Goal: Information Seeking & Learning: Learn about a topic

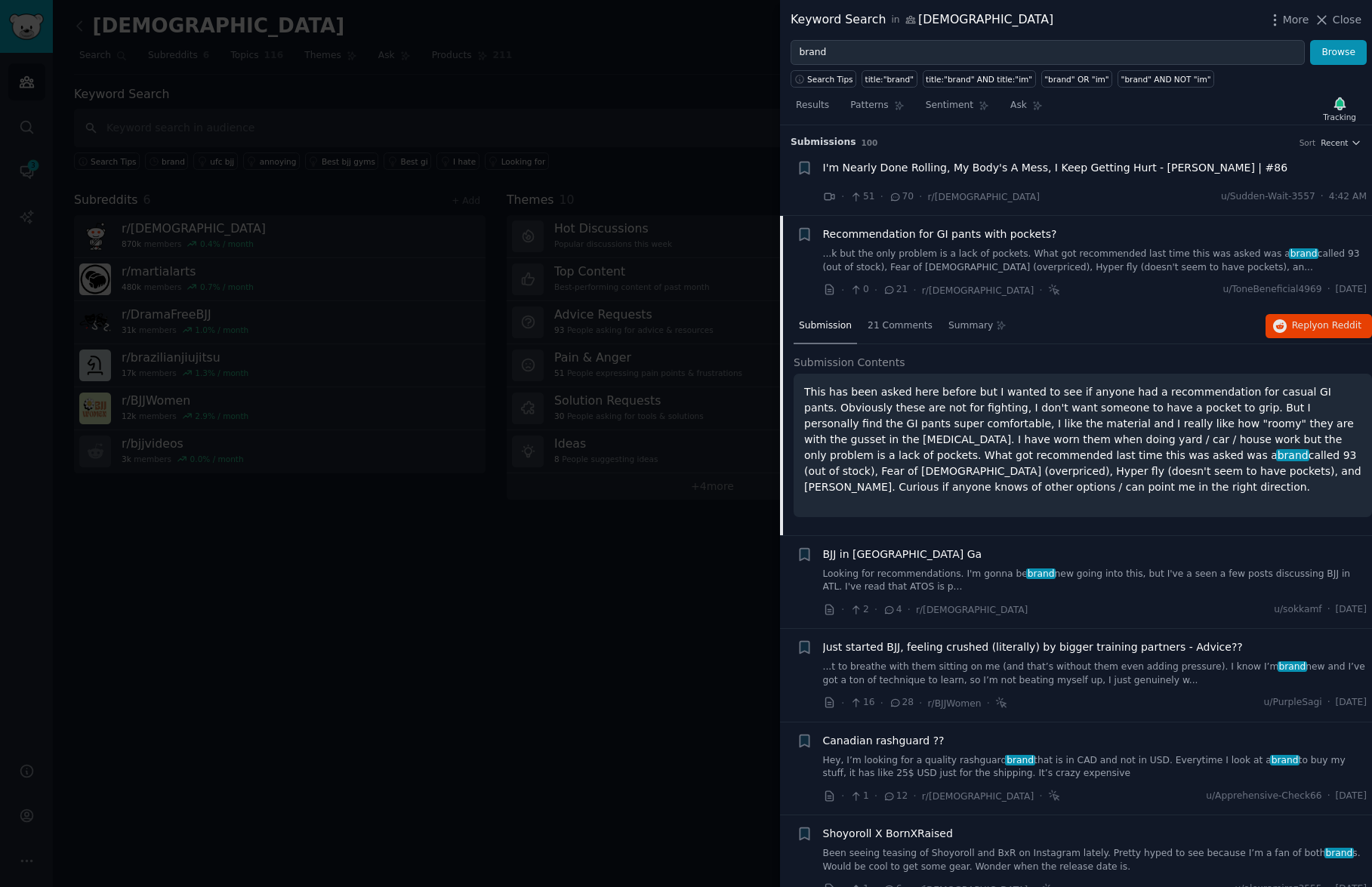
click at [486, 489] on div at bounding box center [686, 443] width 1372 height 887
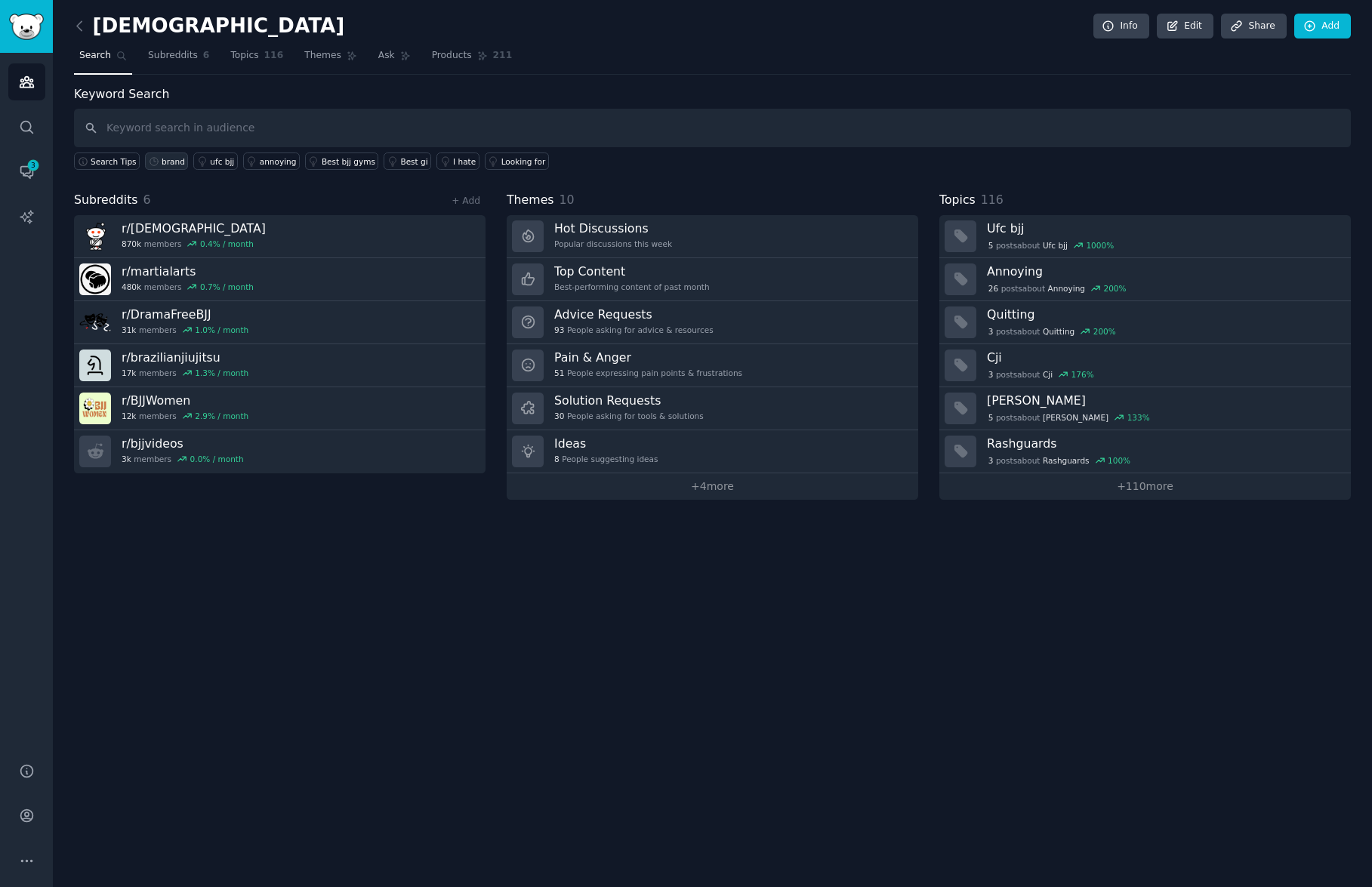
click at [180, 162] on div "brand" at bounding box center [173, 161] width 24 height 10
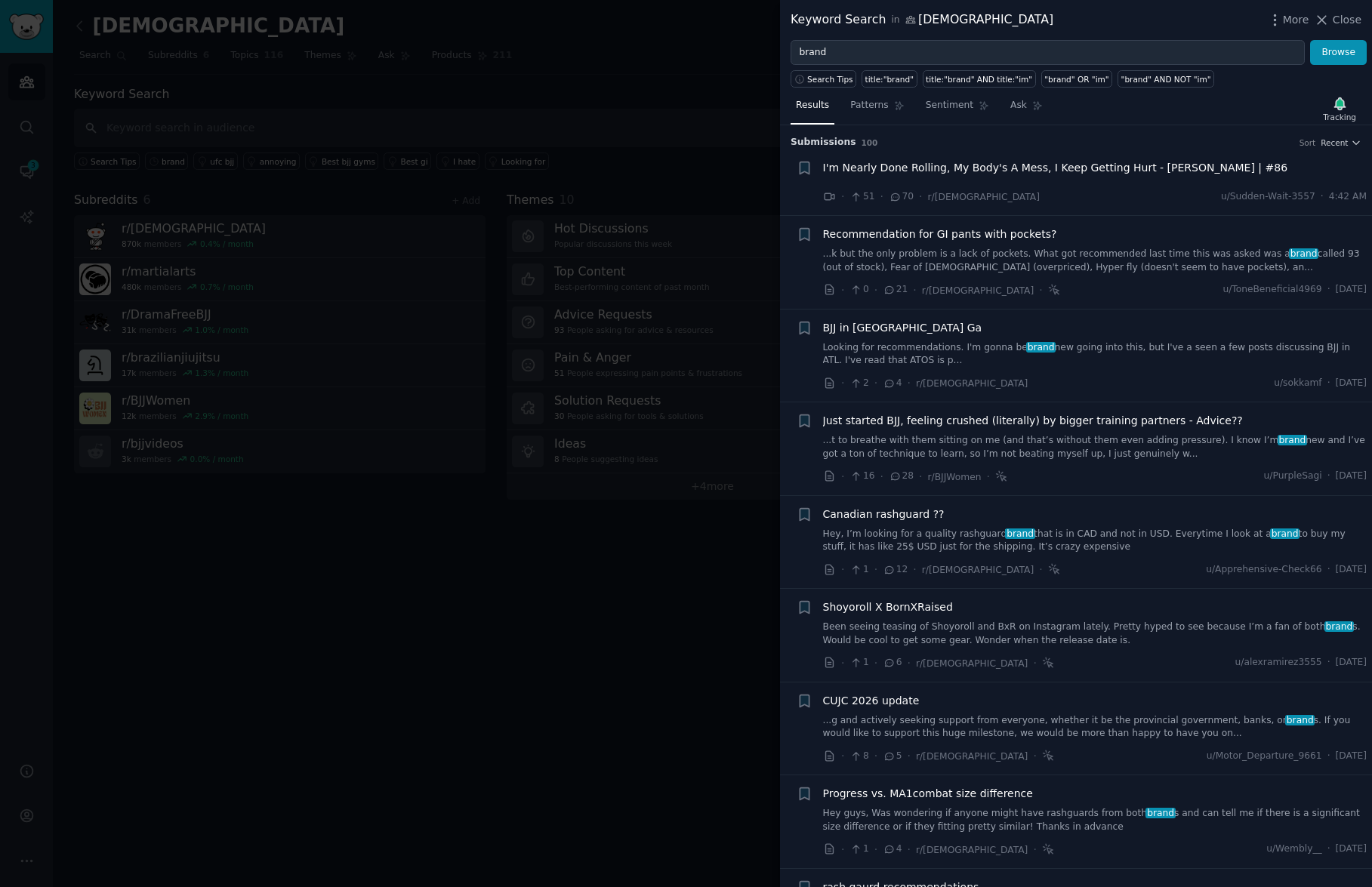
click at [1228, 165] on span "I'm Nearly Done Rolling, My Body's A Mess, I Keep Getting Hurt - [PERSON_NAME] …" at bounding box center [1055, 168] width 465 height 16
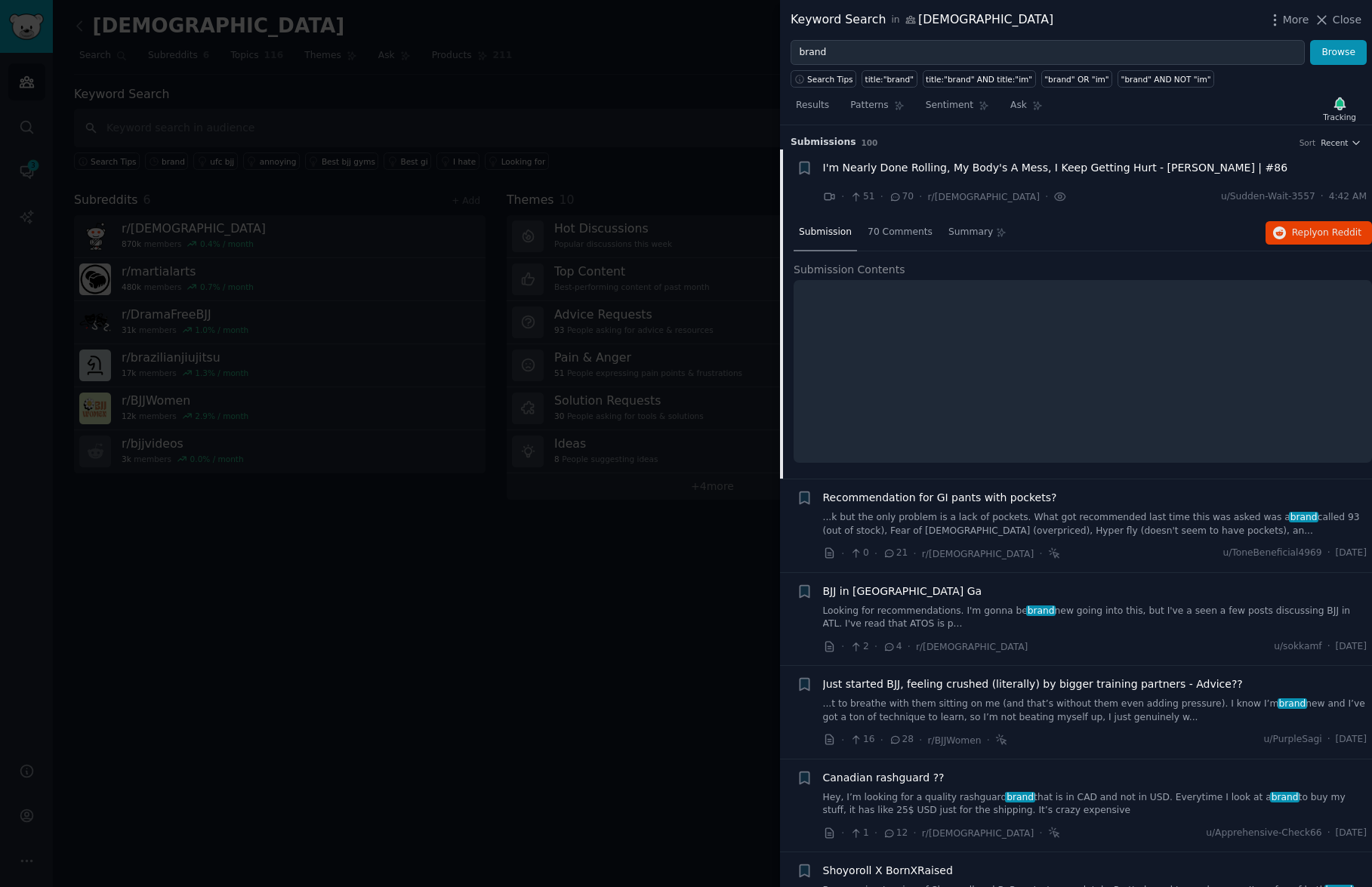
scroll to position [24, 0]
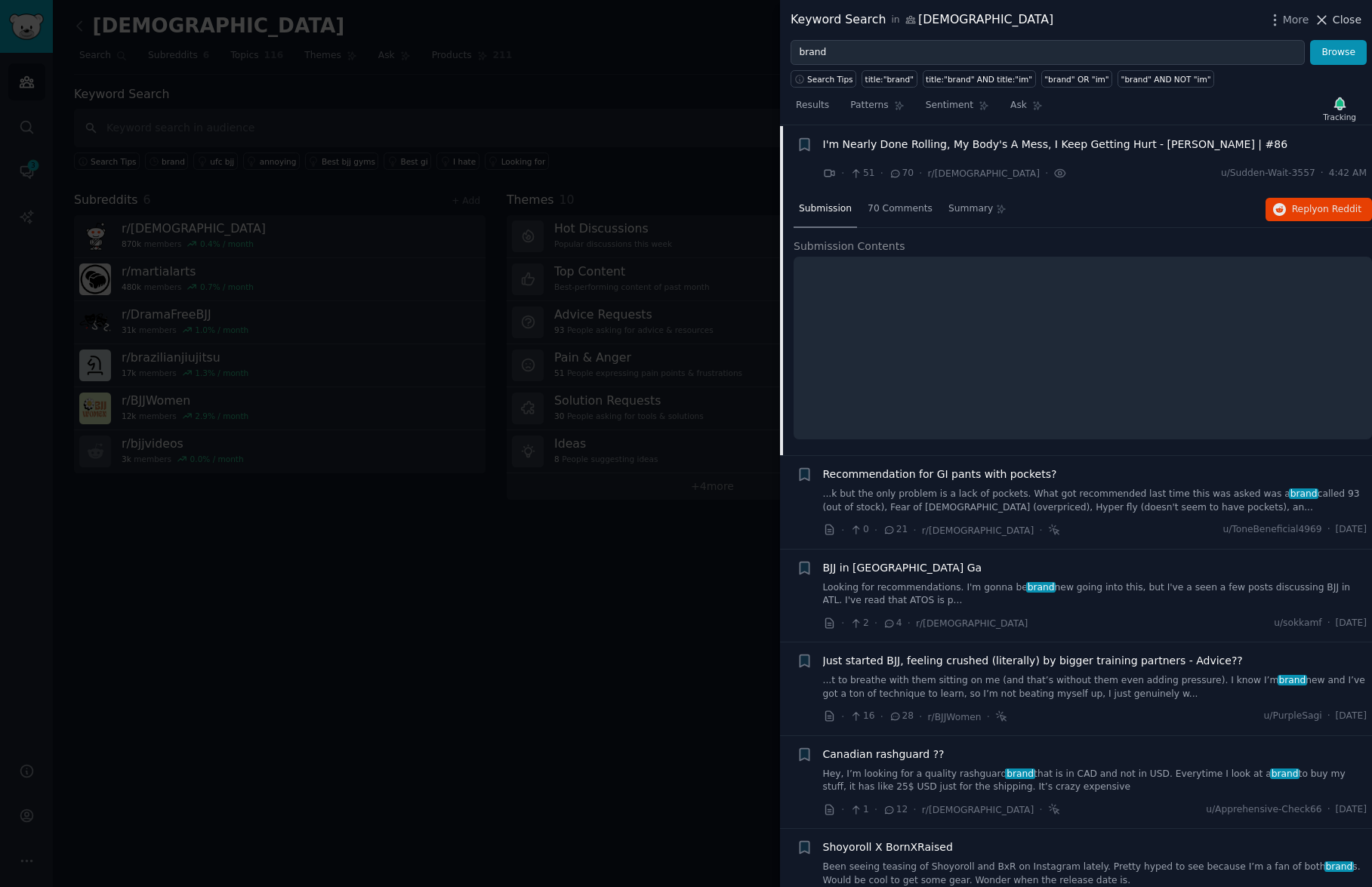
click at [1324, 14] on icon at bounding box center [1322, 20] width 16 height 16
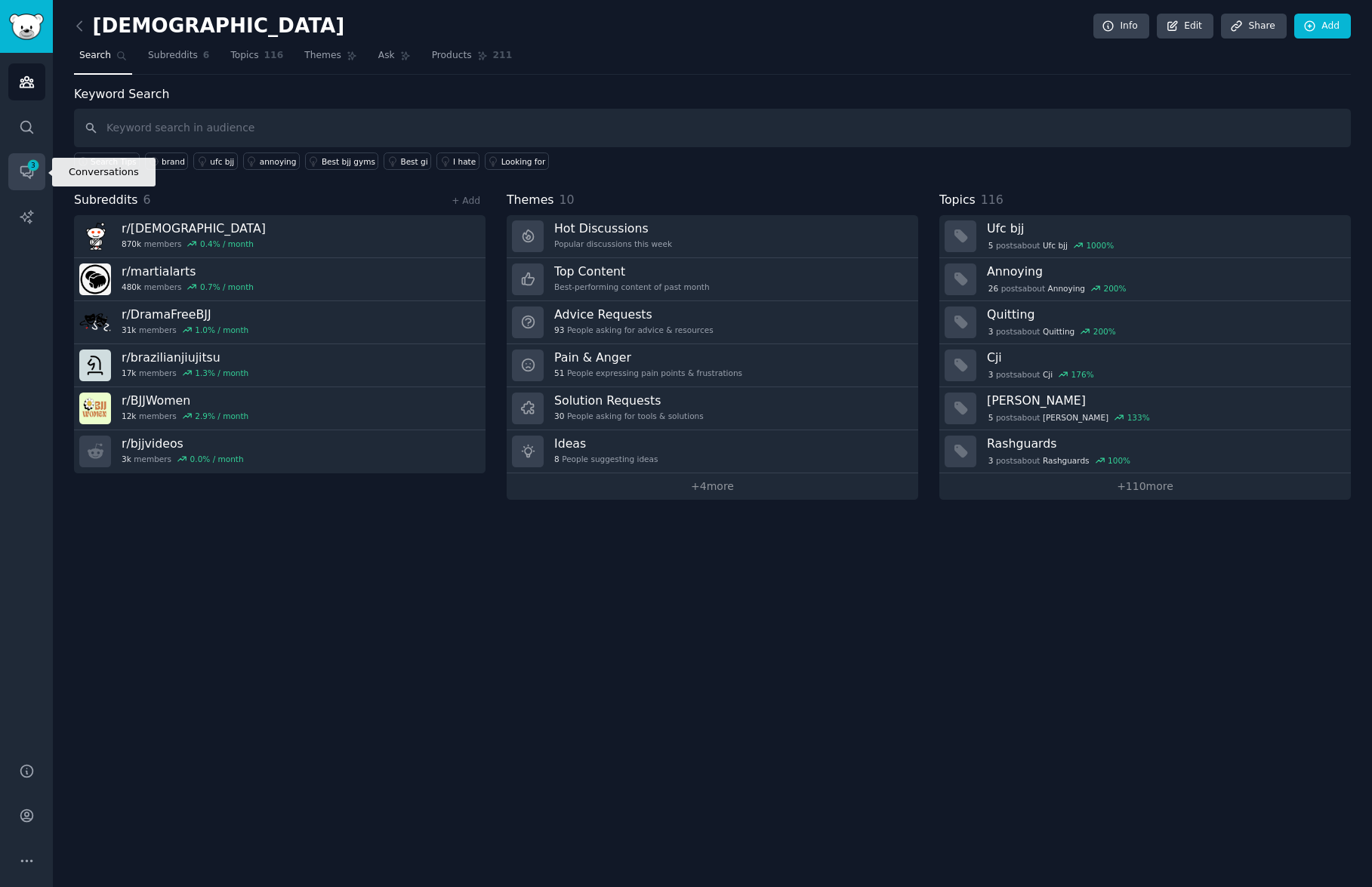
click at [30, 171] on icon "Sidebar" at bounding box center [33, 165] width 13 height 13
